Goal: Download file/media

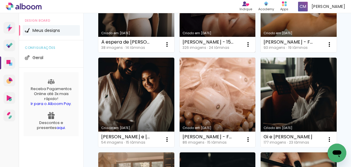
scroll to position [209, 0]
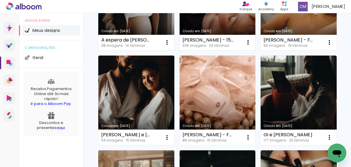
click at [221, 84] on link "Criado em [DATE]" at bounding box center [217, 101] width 76 height 90
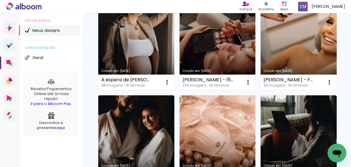
scroll to position [167, 0]
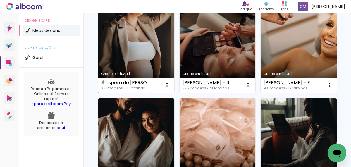
click at [152, 47] on link "Criado em [DATE]" at bounding box center [136, 48] width 76 height 90
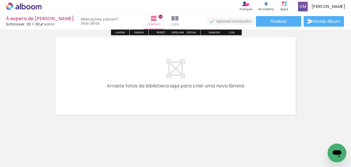
scroll to position [1369, 0]
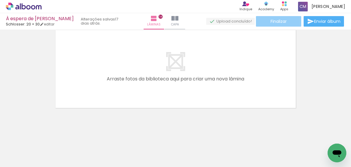
click at [285, 24] on paper-button "Finalizar" at bounding box center [278, 21] width 45 height 11
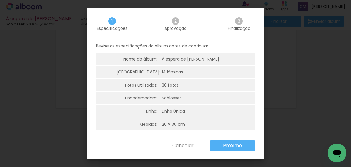
click at [243, 146] on paper-button "Próximo" at bounding box center [232, 145] width 45 height 11
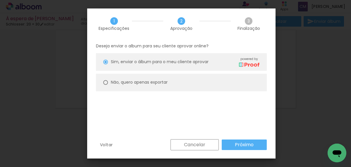
click at [178, 89] on paper-radio-button "Não, quero apenas exportar" at bounding box center [181, 83] width 171 height 18
type paper-radio-button "on"
click at [231, 144] on paper-button "Próximo" at bounding box center [244, 144] width 45 height 11
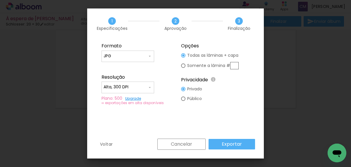
click at [0, 0] on slot "Exportar" at bounding box center [0, 0] width 0 height 0
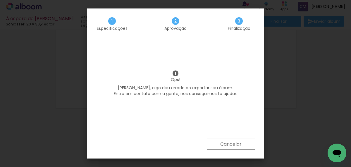
click at [0, 0] on slot "Cancelar" at bounding box center [0, 0] width 0 height 0
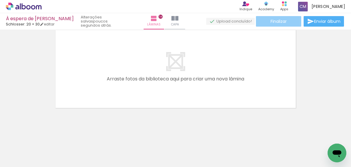
click at [277, 22] on span "Finalizar" at bounding box center [278, 21] width 16 height 4
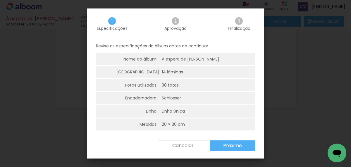
click at [232, 142] on paper-button "Próximo" at bounding box center [232, 145] width 45 height 11
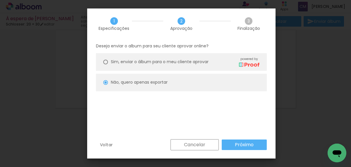
click at [234, 146] on paper-button "Próximo" at bounding box center [244, 144] width 45 height 11
type input "Alta, 300 DPI"
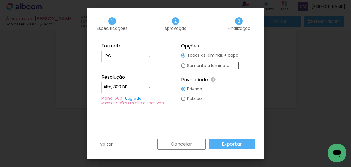
click at [0, 0] on slot "Exportar" at bounding box center [0, 0] width 0 height 0
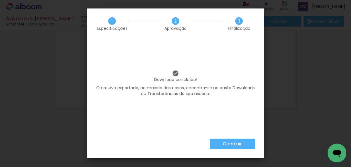
click at [242, 143] on paper-button "Concluir" at bounding box center [232, 144] width 45 height 11
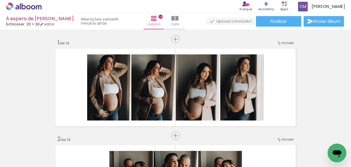
scroll to position [1369, 0]
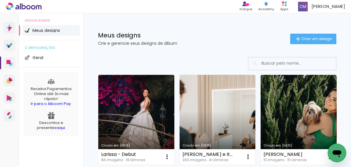
click at [195, 31] on div "Meus designs Crie e gerencie seus designs de álbum Criar um design" at bounding box center [216, 32] width 267 height 38
